Goal: Navigation & Orientation: Find specific page/section

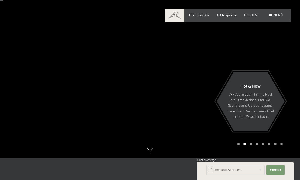
click at [277, 13] on span "Menü" at bounding box center [278, 15] width 9 height 4
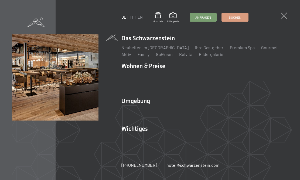
click at [132, 21] on div "DE IT EN Gutschein Bildergalerie Anfragen Buchen" at bounding box center [184, 17] width 127 height 11
click at [131, 17] on link "IT" at bounding box center [131, 17] width 3 height 5
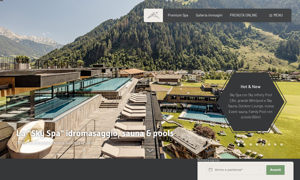
scroll to position [22, 0]
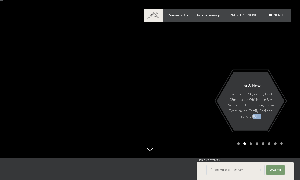
click at [235, 158] on div at bounding box center [225, 68] width 150 height 180
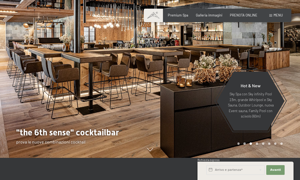
click at [241, 158] on div at bounding box center [225, 68] width 150 height 180
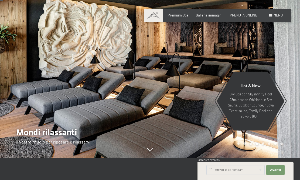
click at [238, 145] on div "Carousel Page 1" at bounding box center [239, 143] width 2 height 2
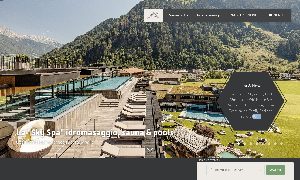
click at [41, 146] on div at bounding box center [75, 68] width 150 height 180
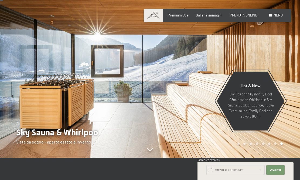
click at [46, 156] on div at bounding box center [75, 68] width 150 height 180
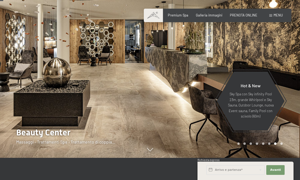
click at [72, 139] on div at bounding box center [75, 68] width 150 height 180
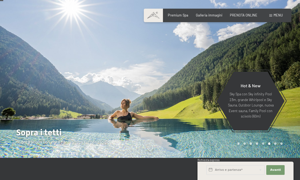
click at [169, 158] on div at bounding box center [225, 68] width 150 height 180
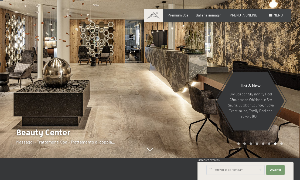
click at [182, 158] on div at bounding box center [225, 68] width 150 height 180
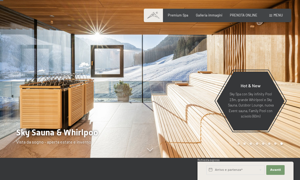
click at [165, 158] on div at bounding box center [225, 68] width 150 height 180
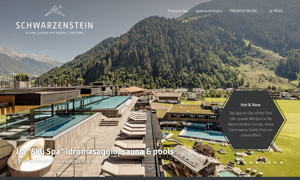
scroll to position [0, 0]
